Goal: Task Accomplishment & Management: Complete application form

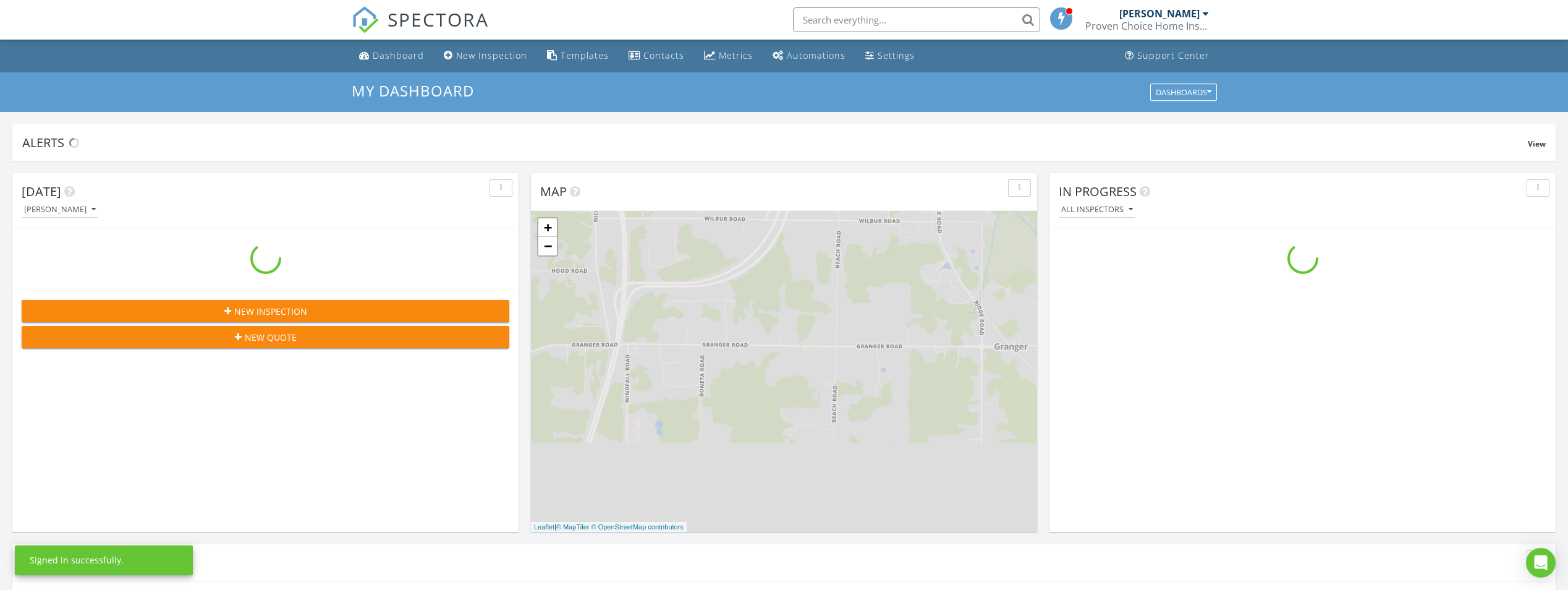
scroll to position [1144, 1588]
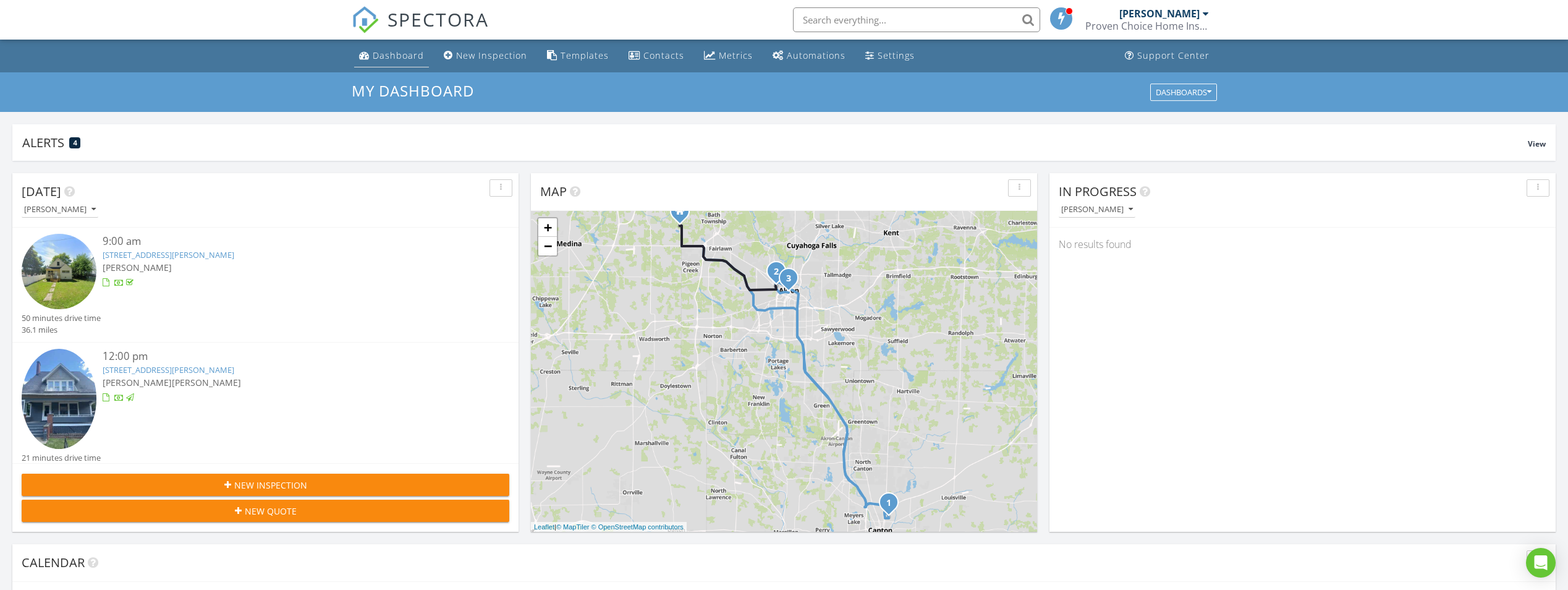
click at [368, 52] on div "Dashboard" at bounding box center [364, 55] width 11 height 10
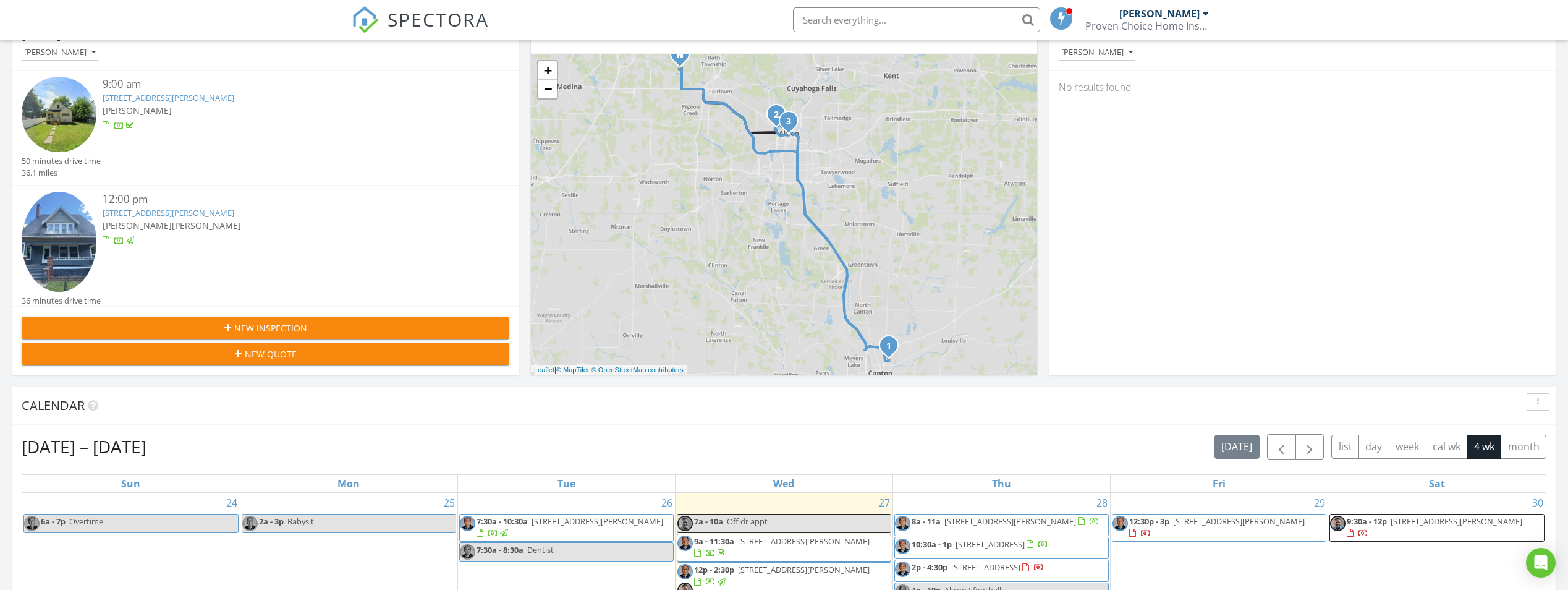
scroll to position [309, 0]
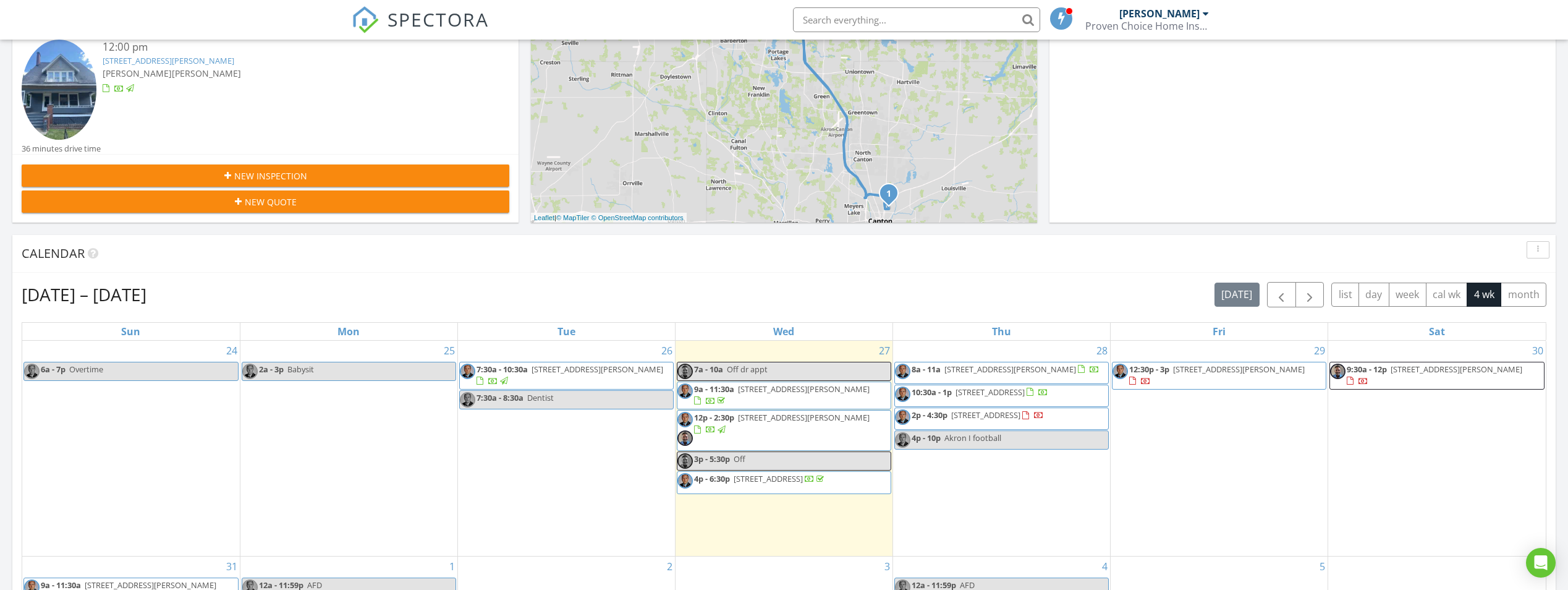
click at [995, 418] on span "4426 Industry Rd, Ravenna 44266" at bounding box center [986, 414] width 69 height 11
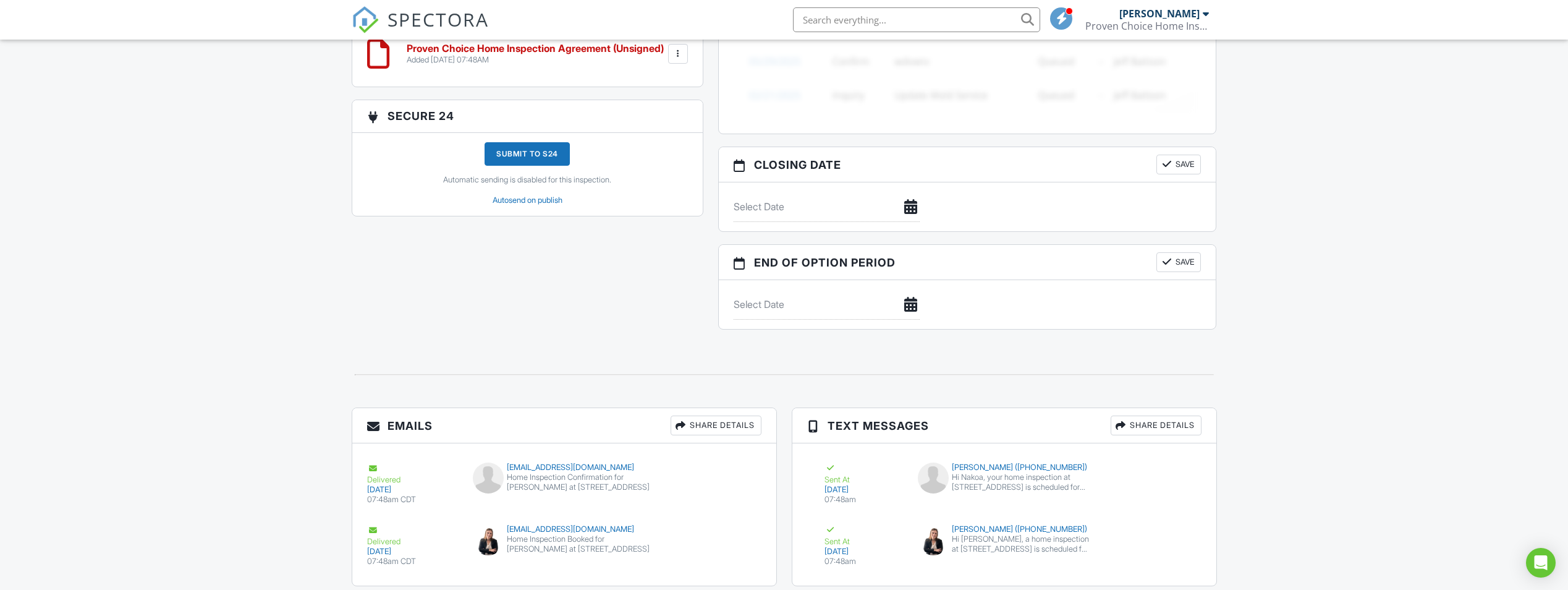
scroll to position [1076, 0]
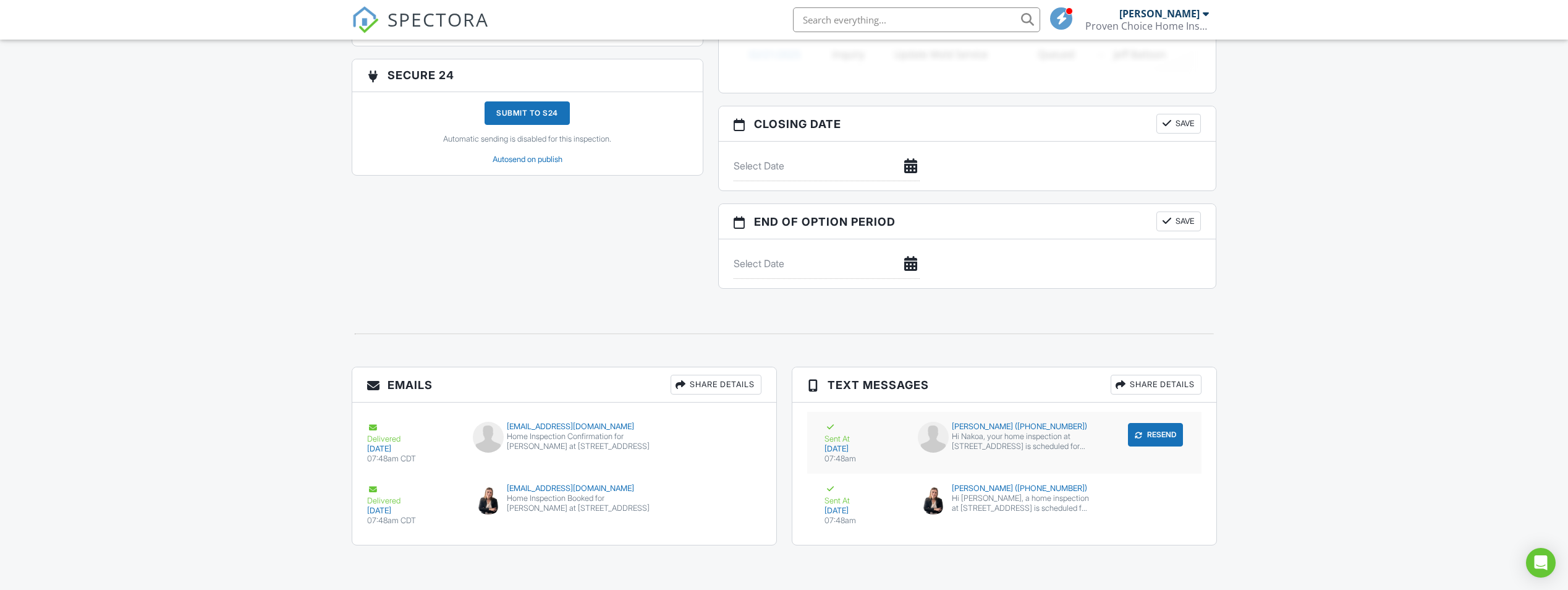
click at [1133, 435] on div "submit" at bounding box center [1138, 435] width 12 height 12
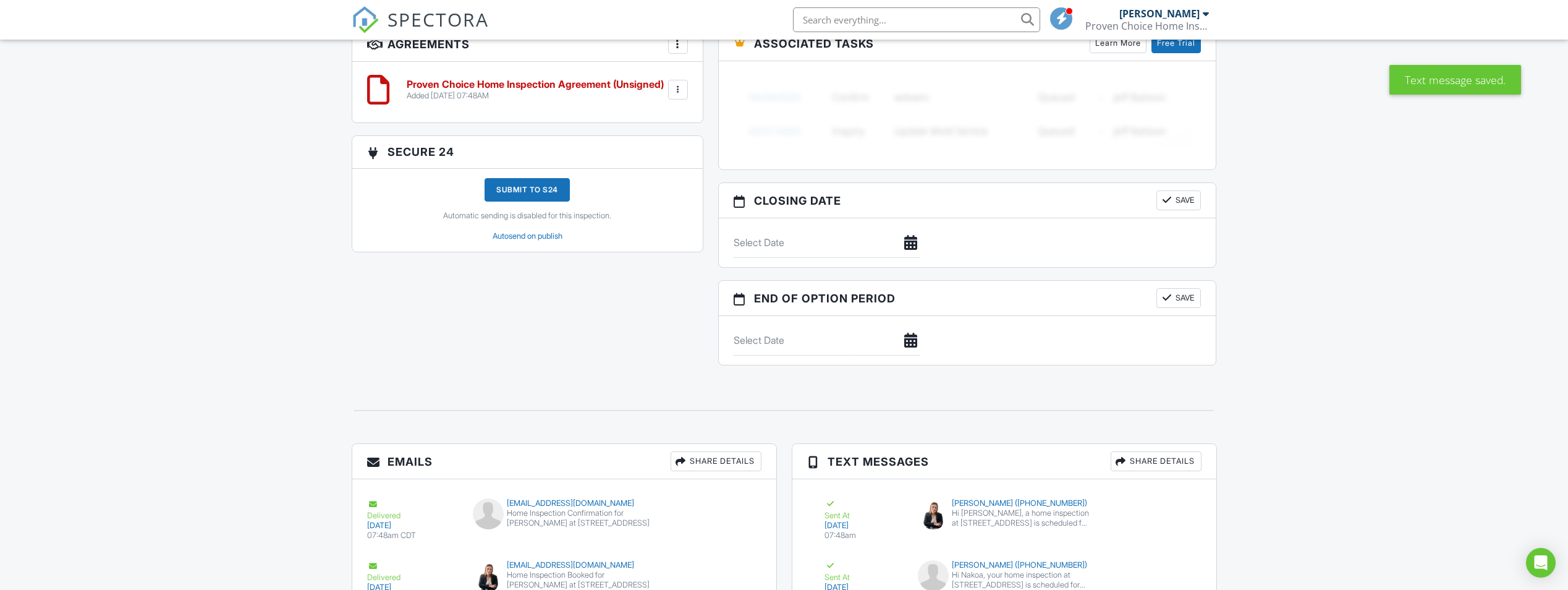
scroll to position [1076, 0]
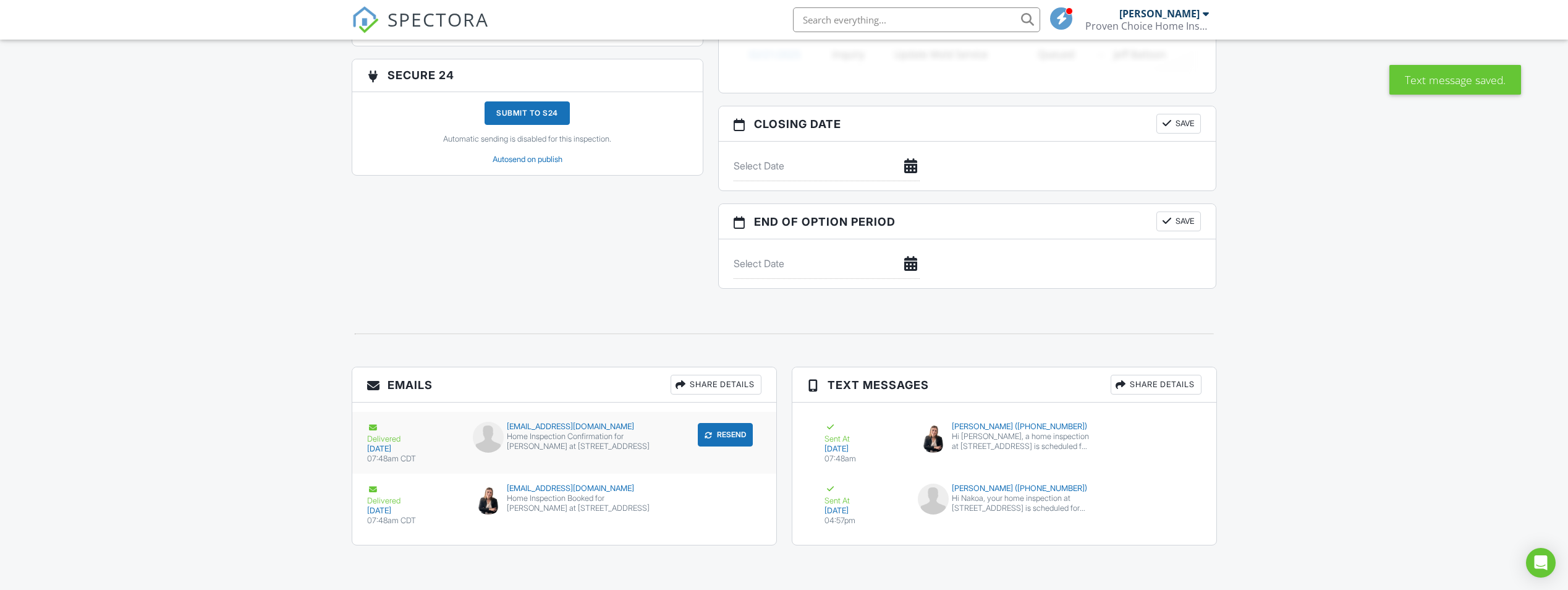
click at [737, 437] on button "Resend" at bounding box center [726, 435] width 55 height 24
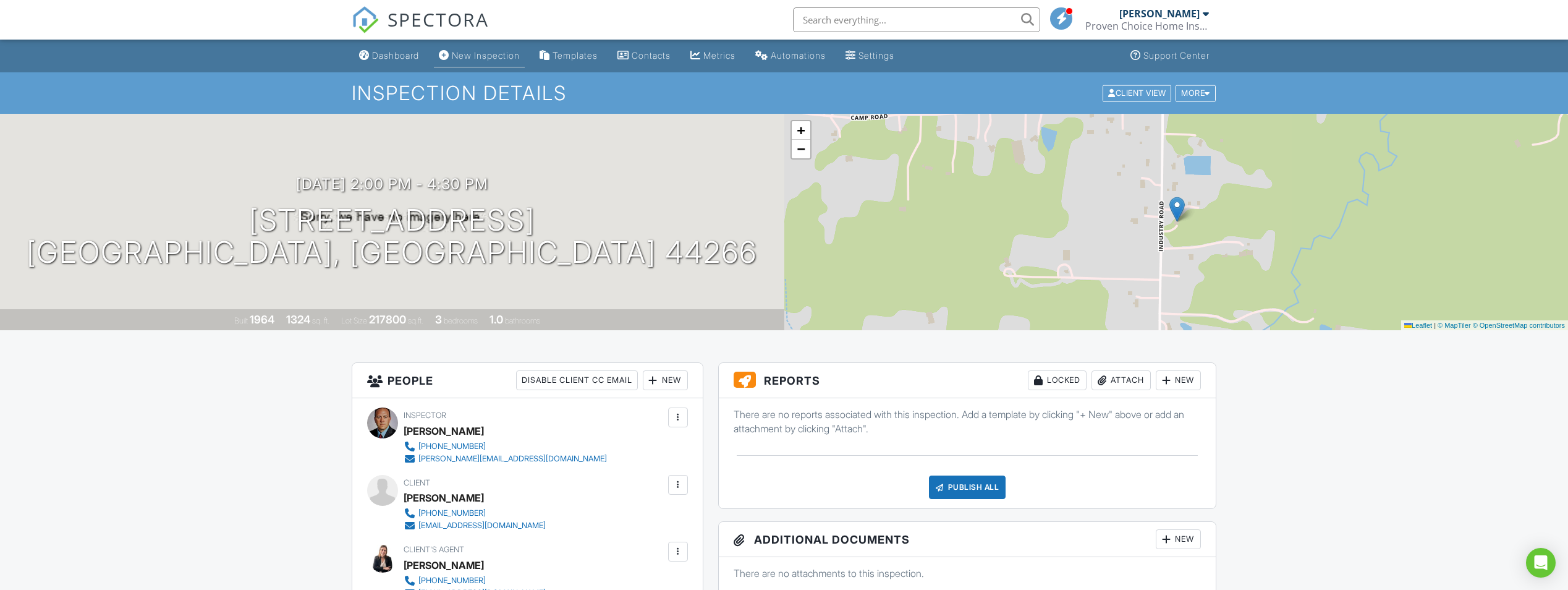
click at [453, 56] on link "New Inspection" at bounding box center [479, 55] width 91 height 23
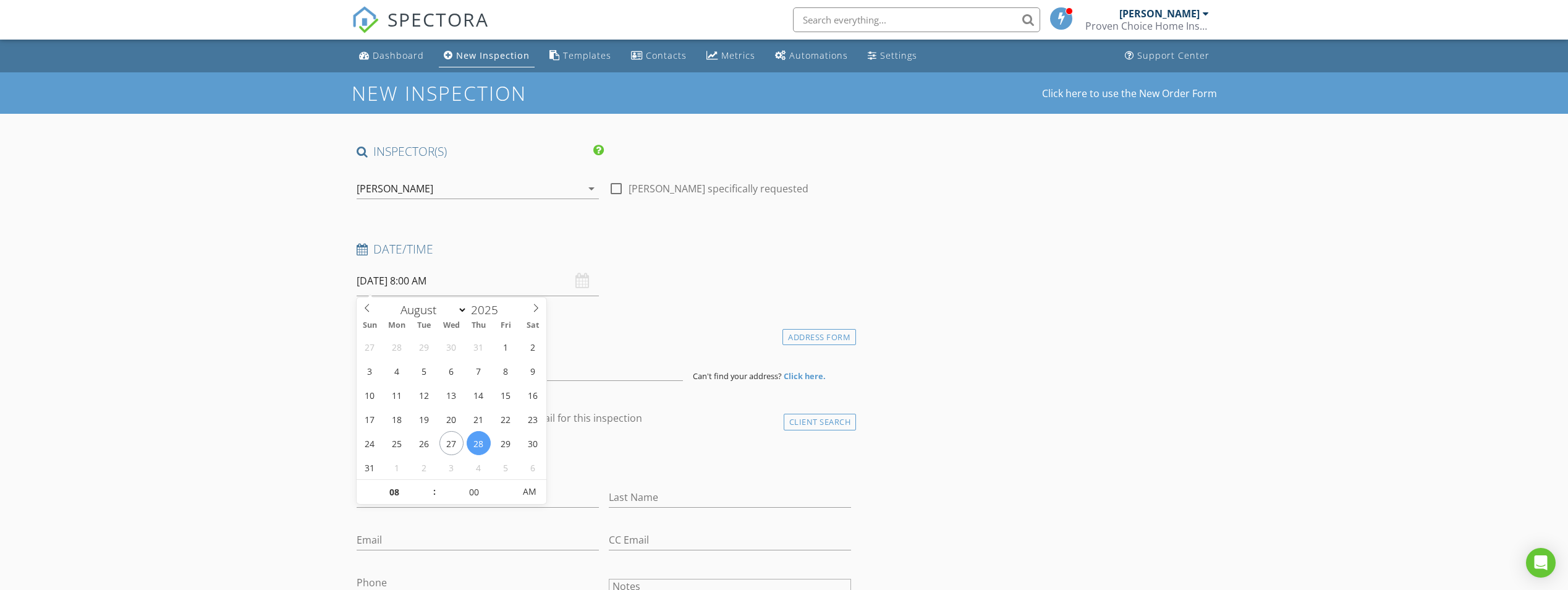
click at [521, 284] on input "[DATE] 8:00 AM" at bounding box center [477, 281] width 243 height 31
select select "8"
type input "[DATE] 8:00 AM"
type input "09"
type input "09/02/2025 9:00 AM"
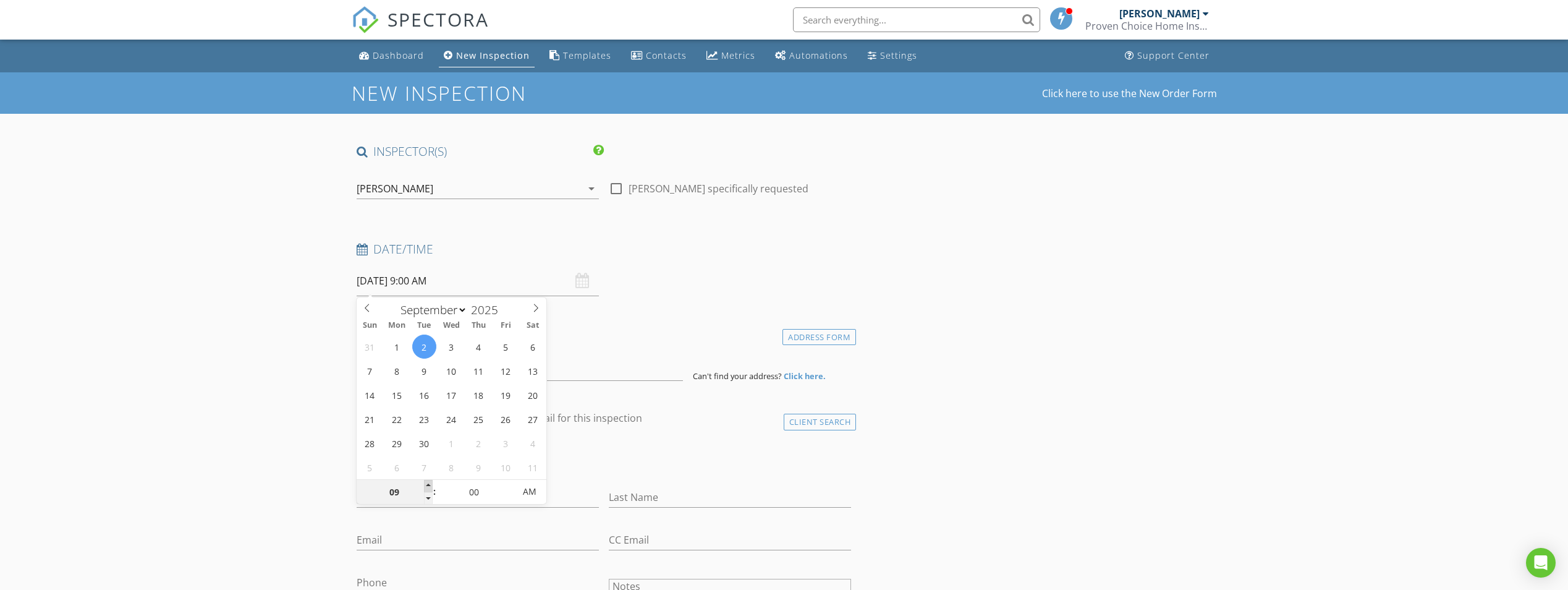
click at [431, 485] on span at bounding box center [428, 486] width 9 height 12
type input "10"
type input "09/02/2025 10:00 AM"
click at [431, 485] on span at bounding box center [428, 486] width 9 height 12
type input "11"
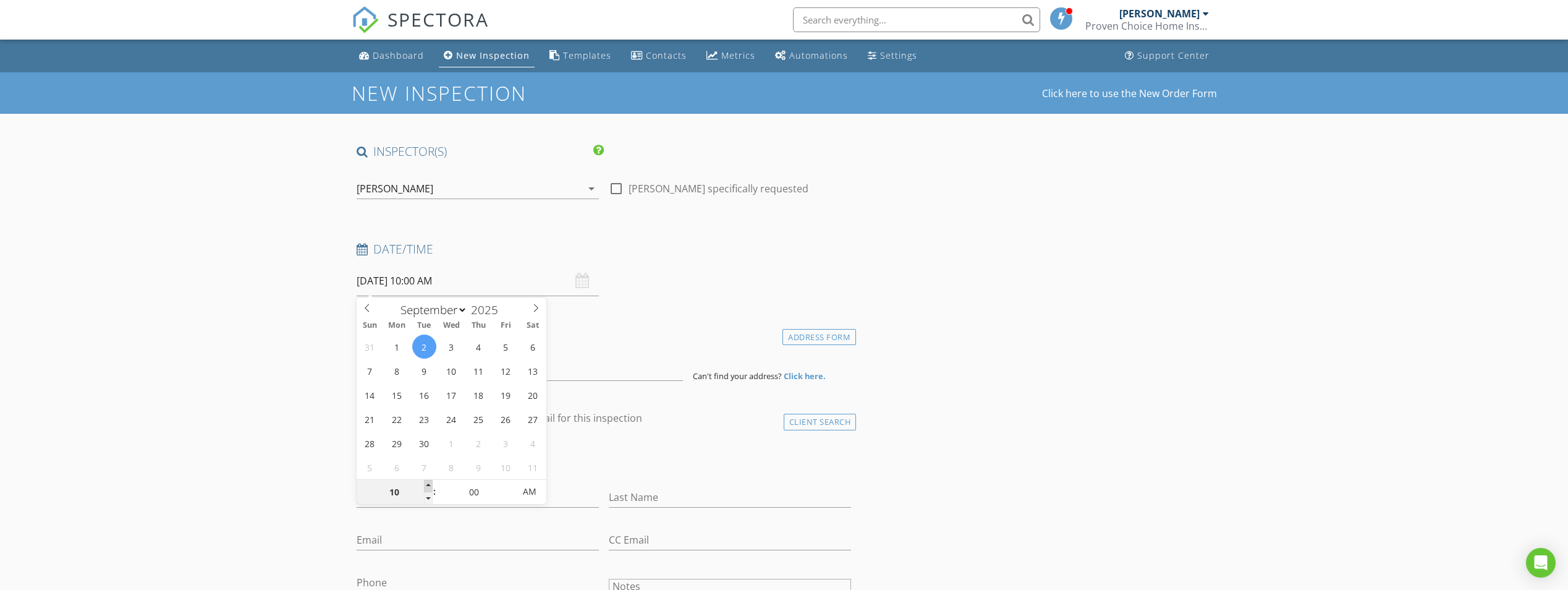
type input "09/02/2025 11:00 AM"
click at [431, 485] on span at bounding box center [428, 486] width 9 height 12
type input "12"
type input "09/02/2025 12:00 PM"
click at [431, 485] on span at bounding box center [428, 486] width 9 height 12
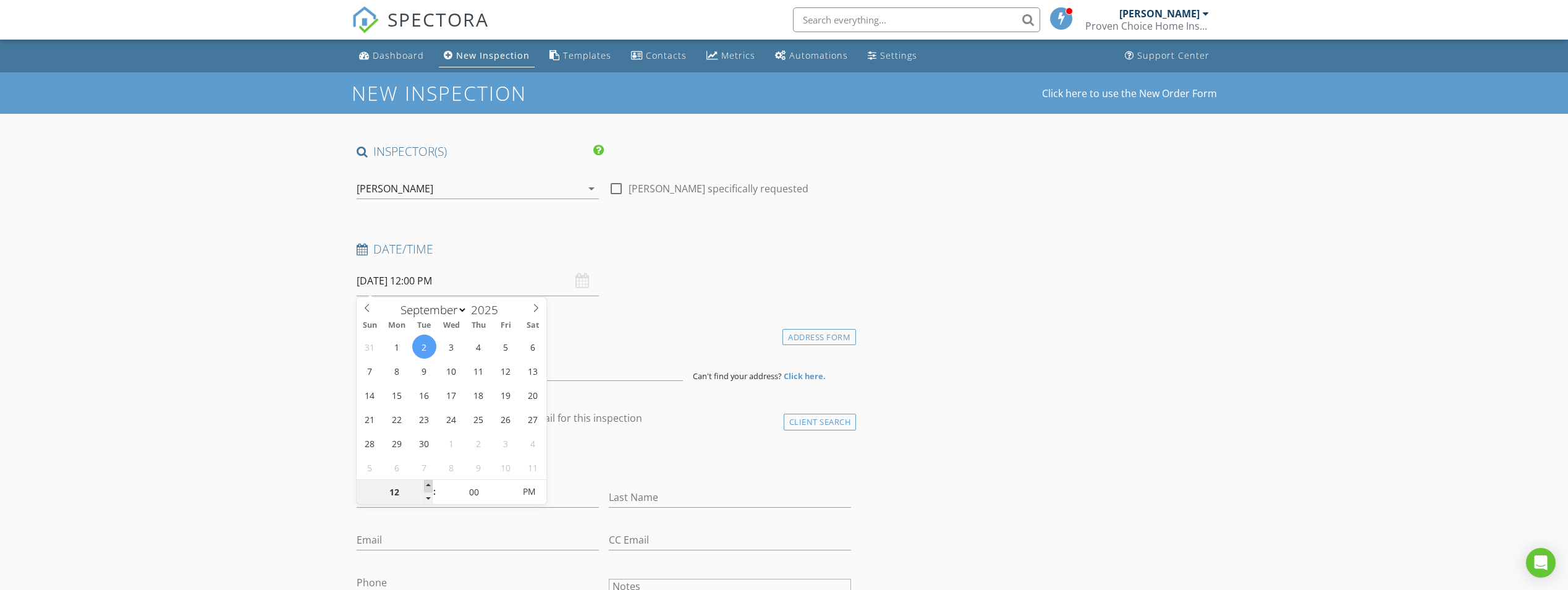
type input "01"
type input "09/02/2025 1:00 PM"
click at [431, 485] on span at bounding box center [428, 486] width 9 height 12
type input "02"
type input "09/02/2025 2:00 PM"
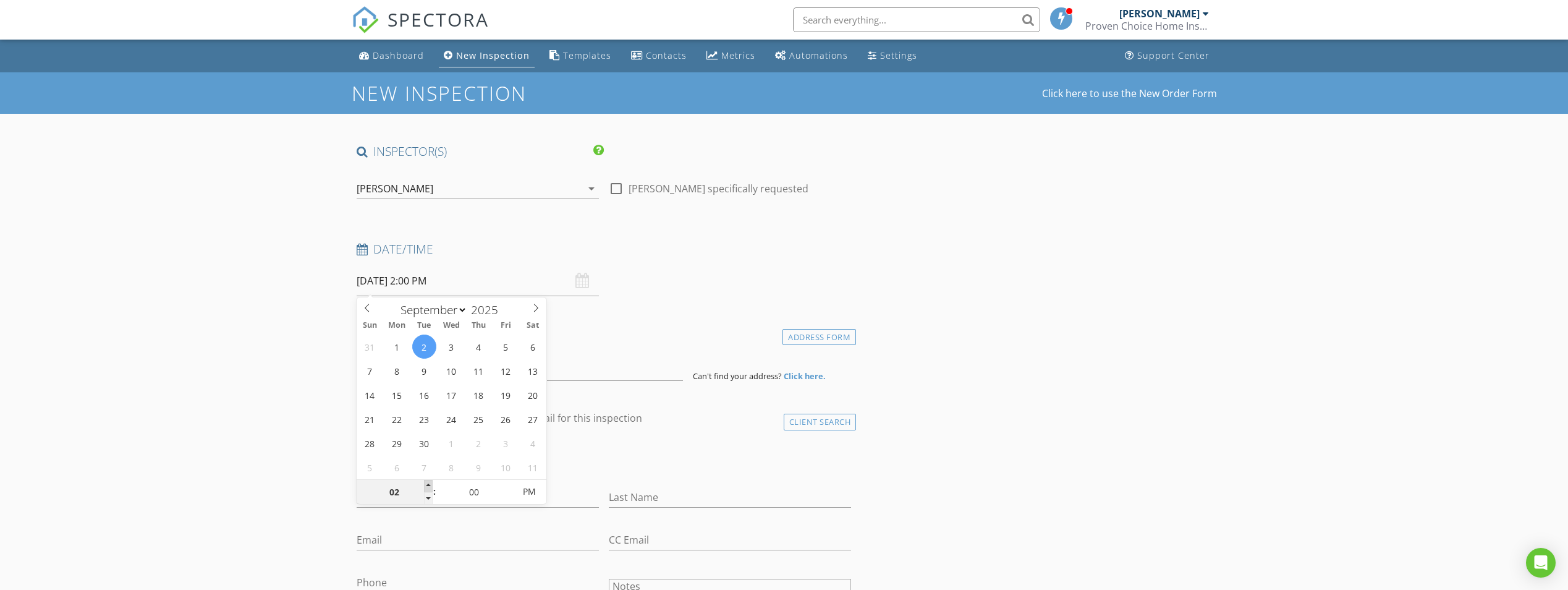
click at [431, 485] on span at bounding box center [428, 486] width 9 height 12
type input "03"
type input "[DATE] 3:00 PM"
click at [429, 485] on span at bounding box center [428, 486] width 9 height 12
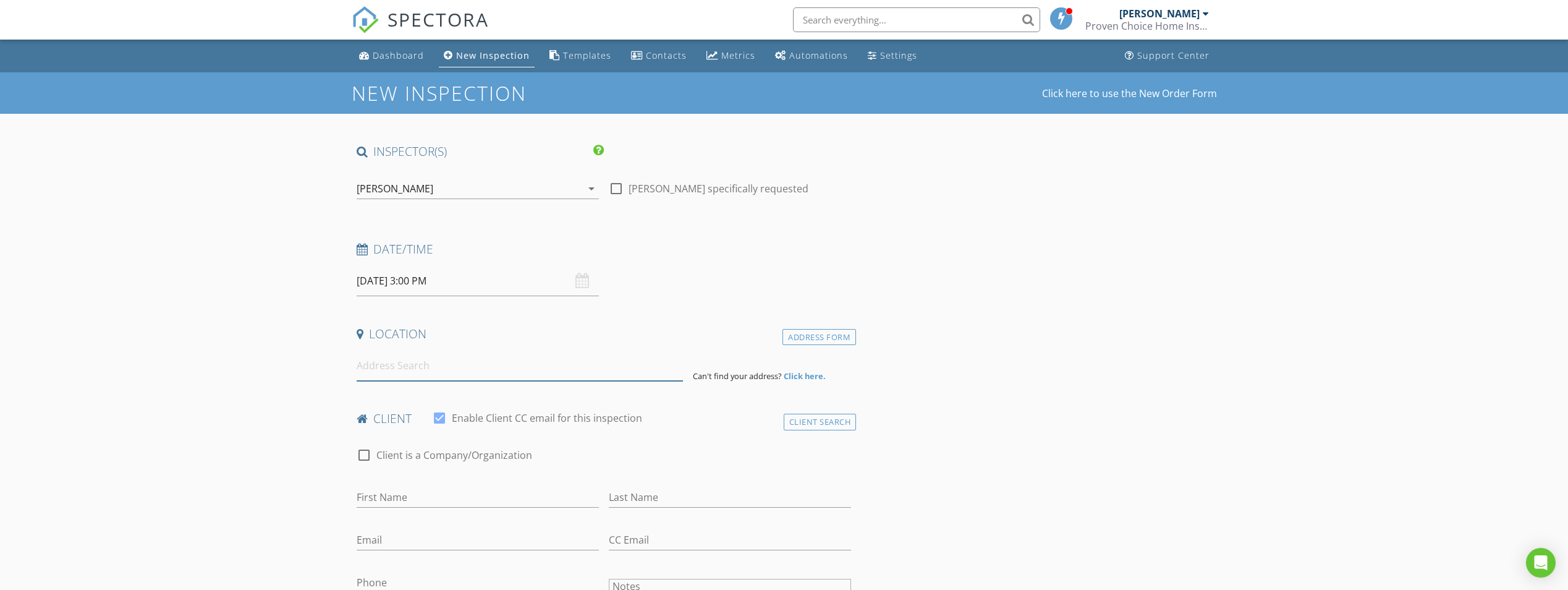
click at [381, 371] on input at bounding box center [520, 365] width 327 height 31
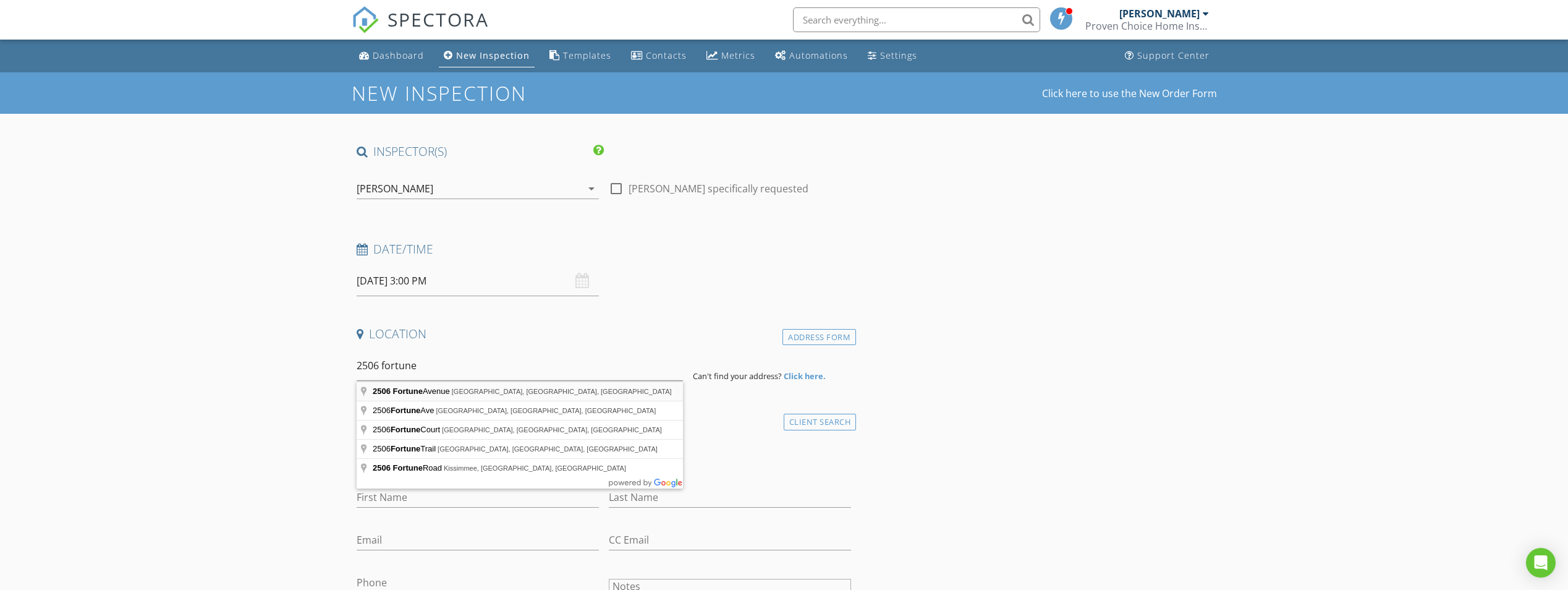
type input "2506 Fortune Avenue, Parma, OH, USA"
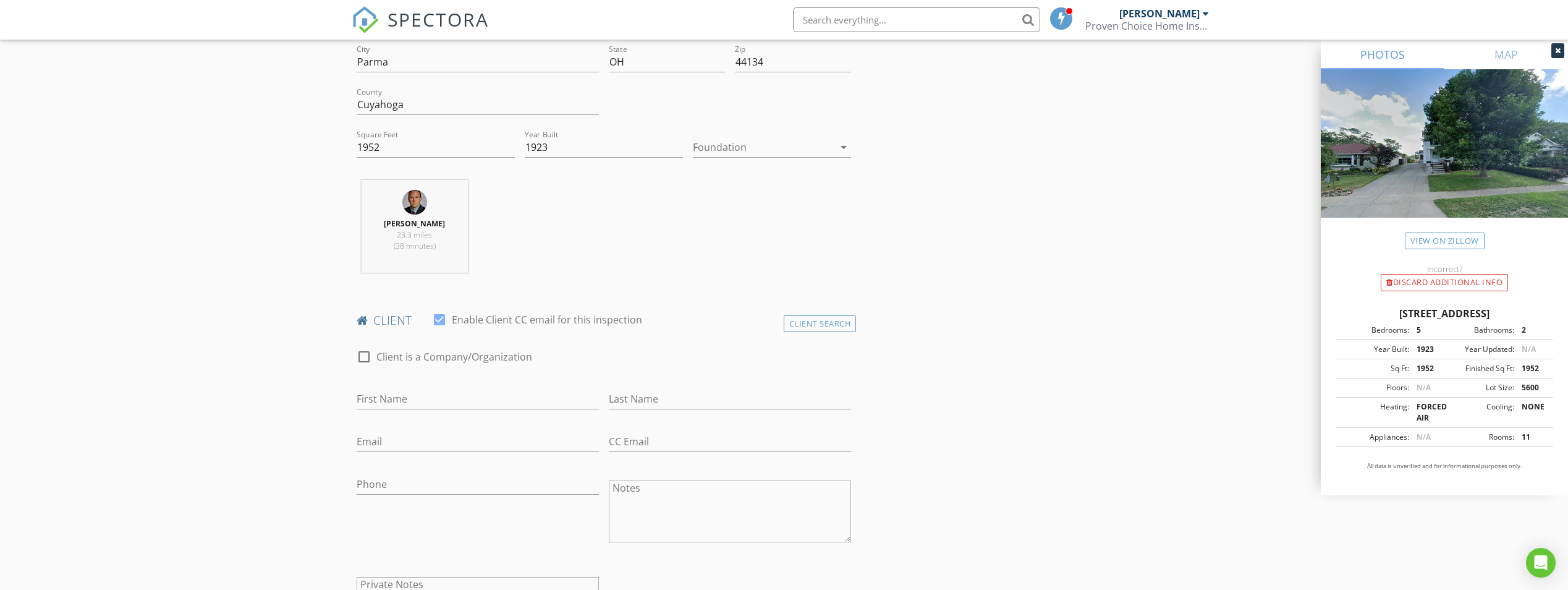
scroll to position [371, 0]
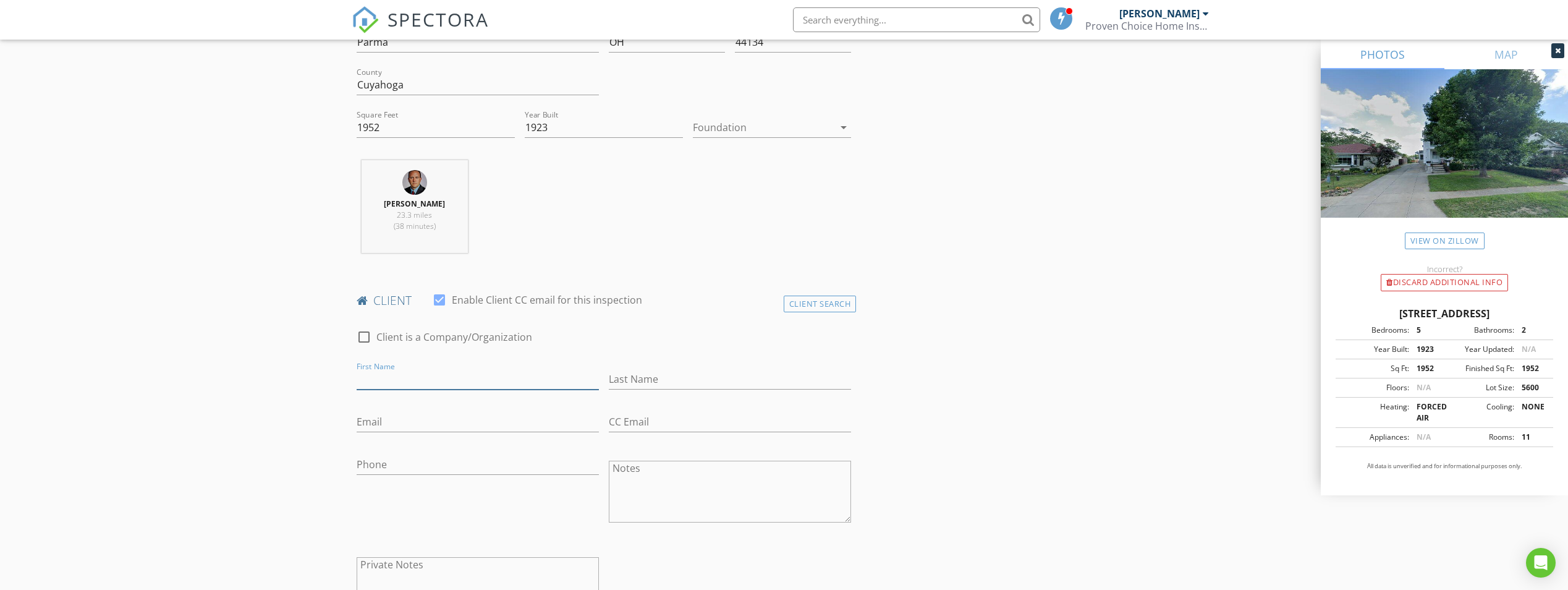
click at [398, 379] on input "First Name" at bounding box center [477, 379] width 243 height 21
type input "[PERSON_NAME]"
type input "[EMAIL_ADDRESS][DOMAIN_NAME]"
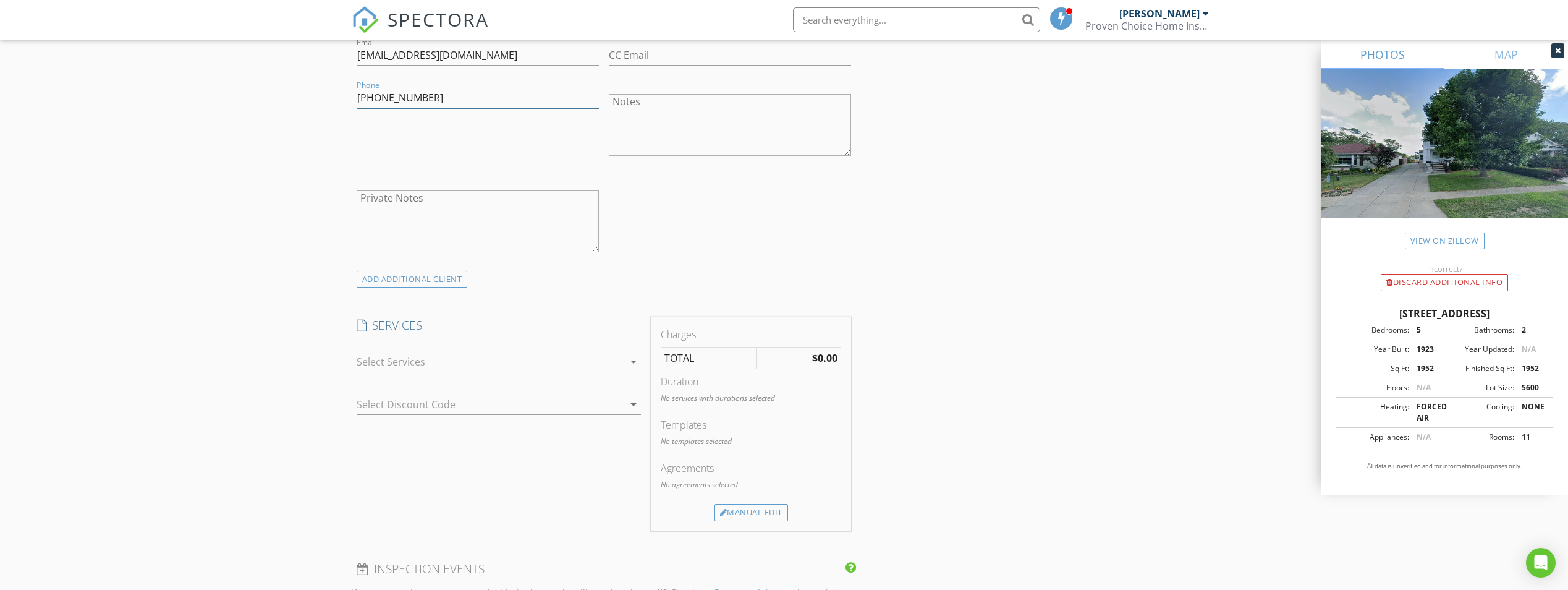
scroll to position [741, 0]
type input "[PHONE_NUMBER]"
click at [424, 359] on div at bounding box center [490, 357] width 267 height 20
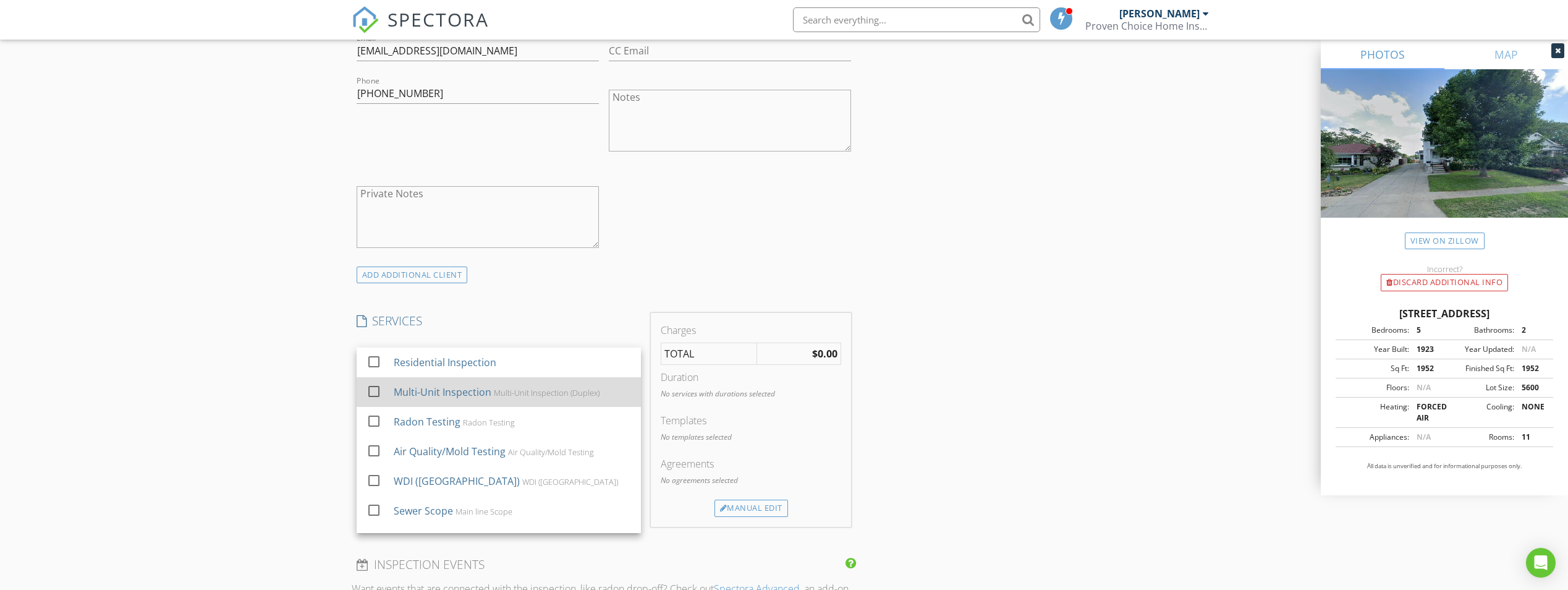
click at [426, 386] on div "Multi-Unit Inspection" at bounding box center [441, 391] width 98 height 15
checkbox input "false"
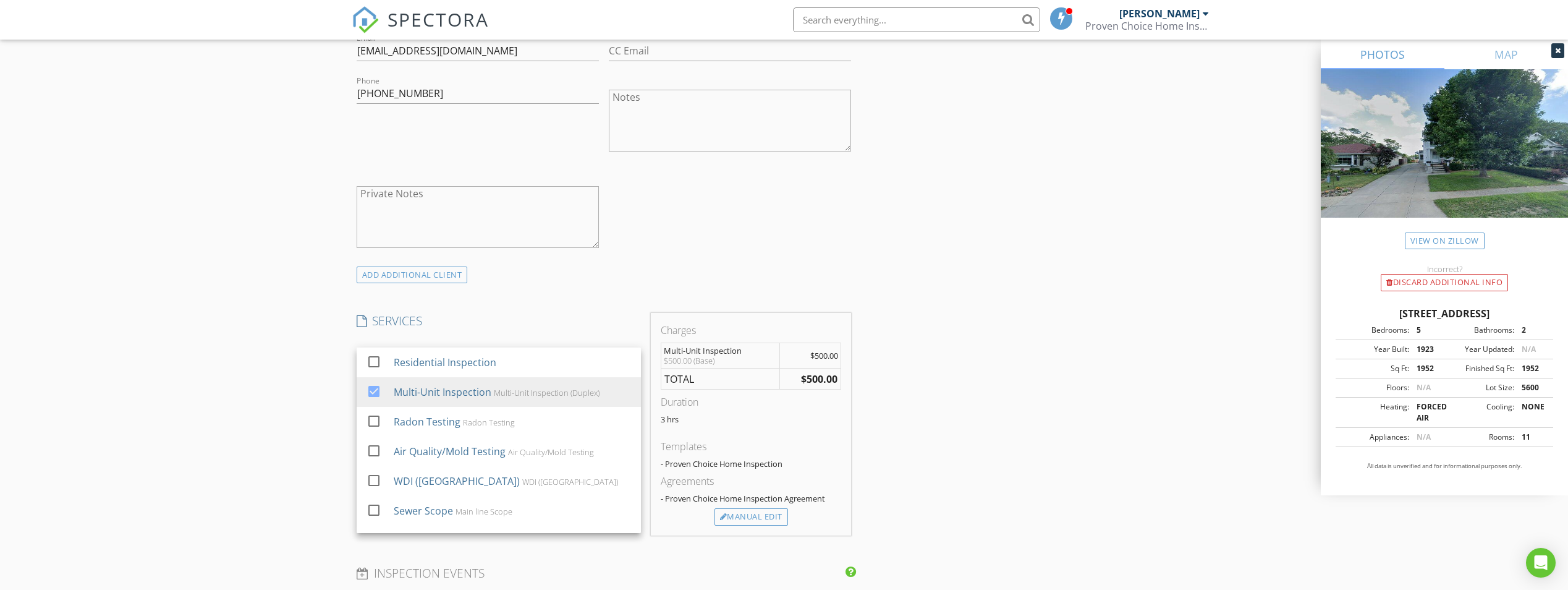
click at [303, 359] on div "New Inspection Click here to use the New Order Form INSPECTOR(S) check_box Brad…" at bounding box center [784, 446] width 1568 height 2232
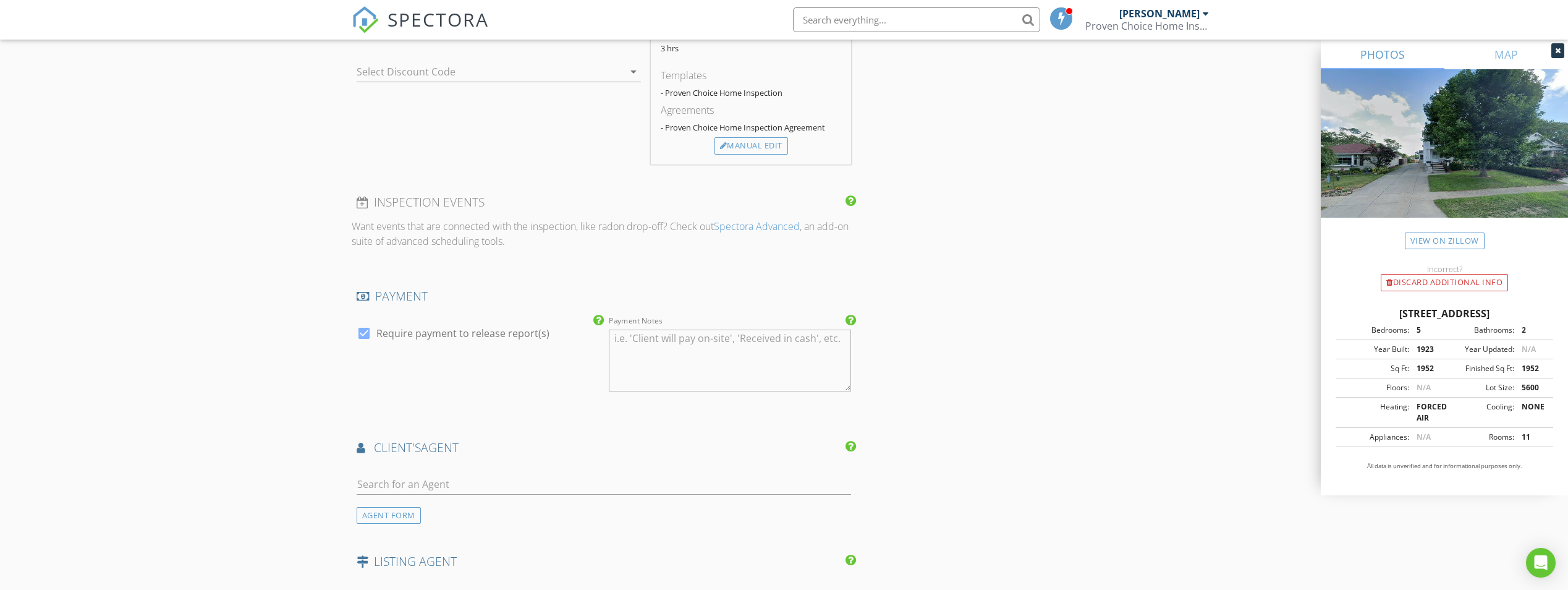
scroll to position [1360, 0]
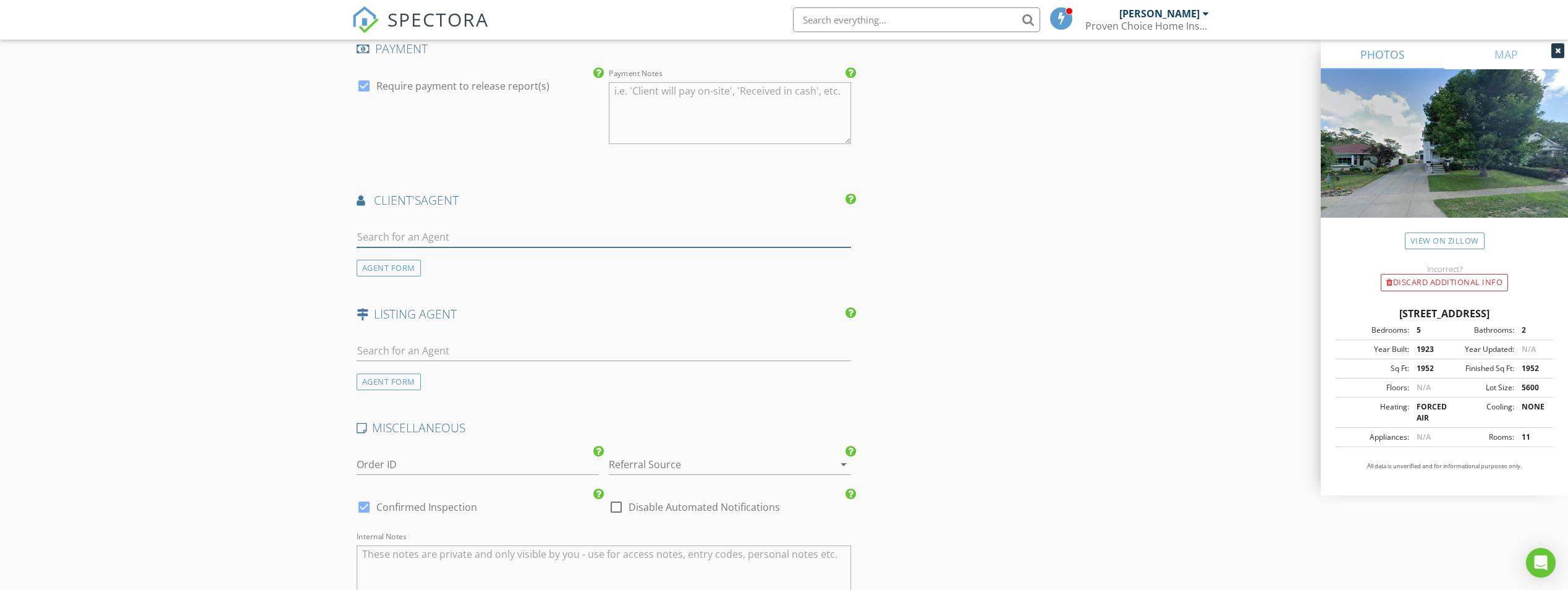
click at [423, 241] on input "text" at bounding box center [604, 237] width 495 height 21
type input "garr"
click at [427, 257] on div "[PERSON_NAME]" at bounding box center [430, 263] width 76 height 15
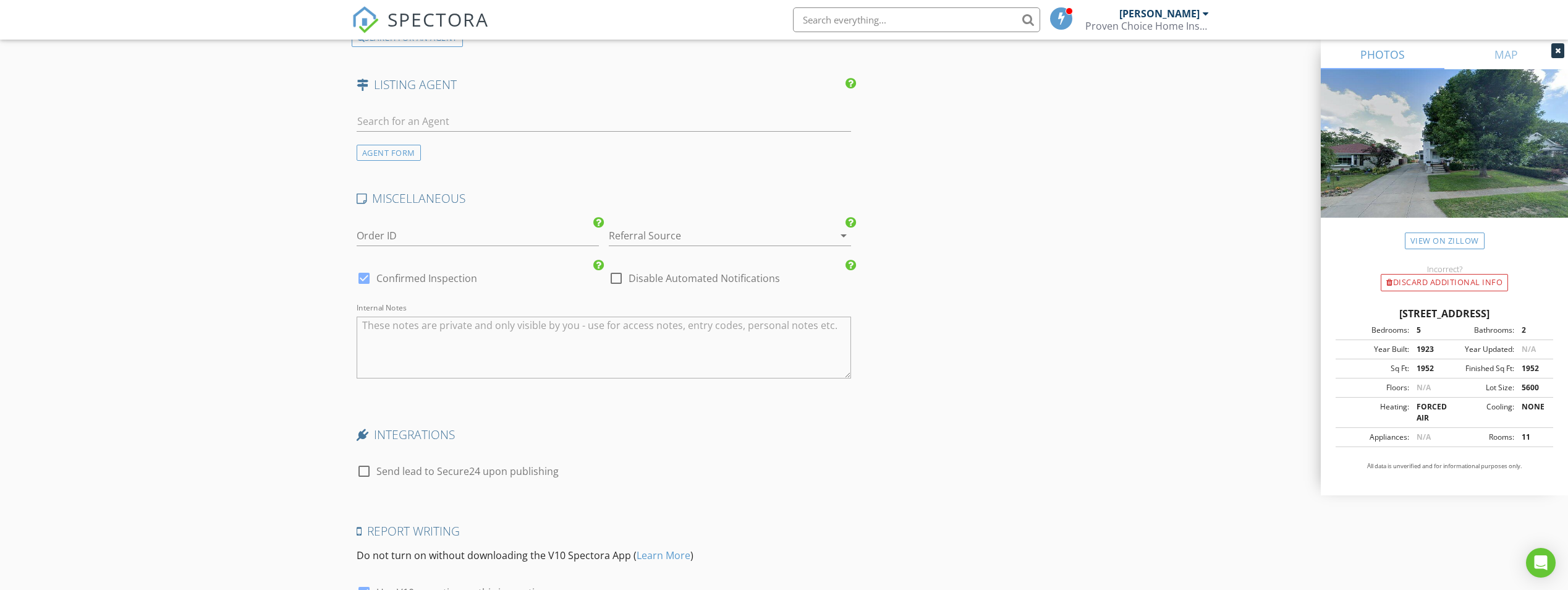
scroll to position [1998, 0]
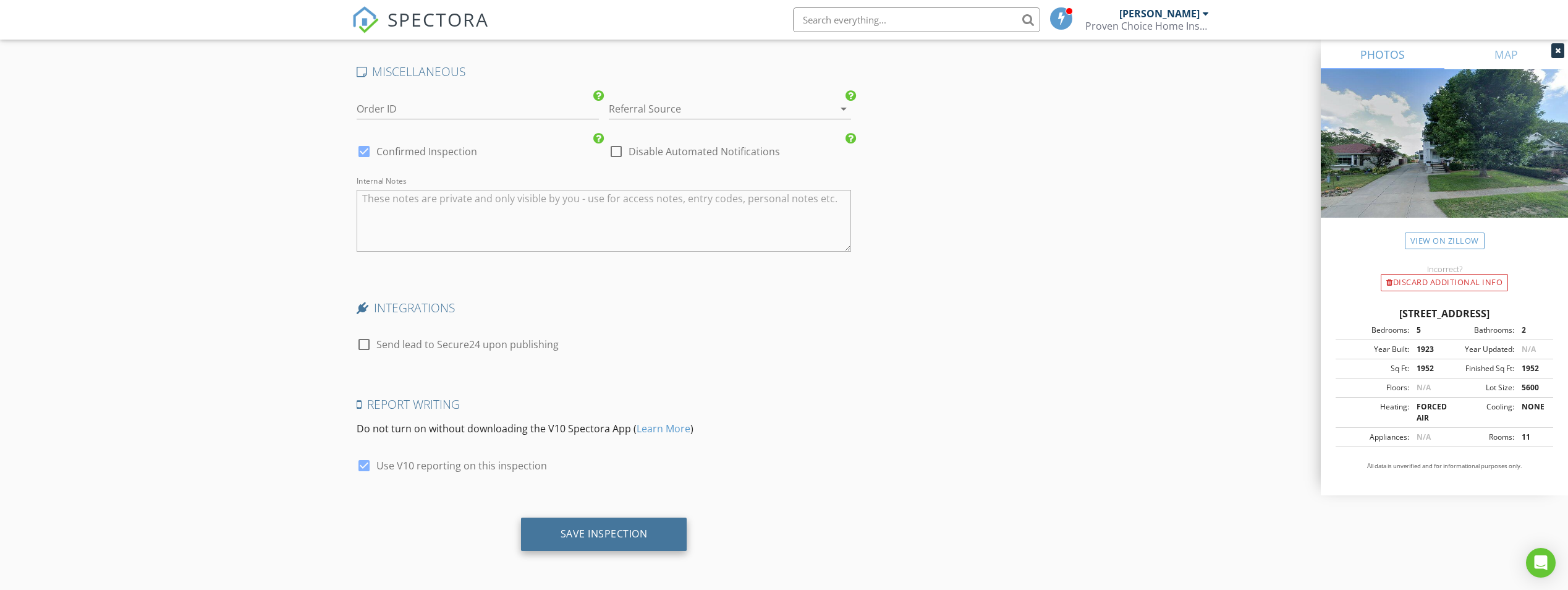
click at [618, 522] on div "Save Inspection" at bounding box center [604, 535] width 166 height 34
